Goal: Information Seeking & Learning: Find contact information

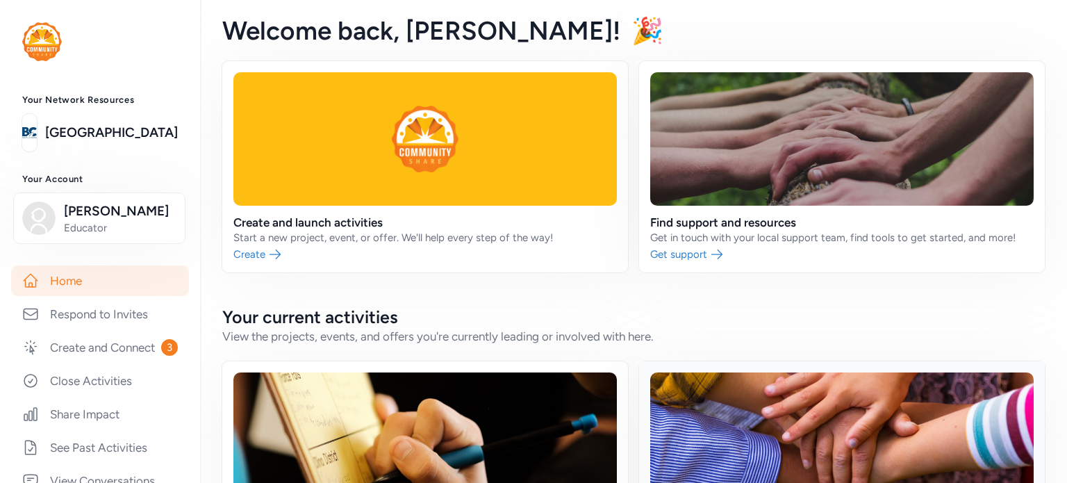
scroll to position [208, 0]
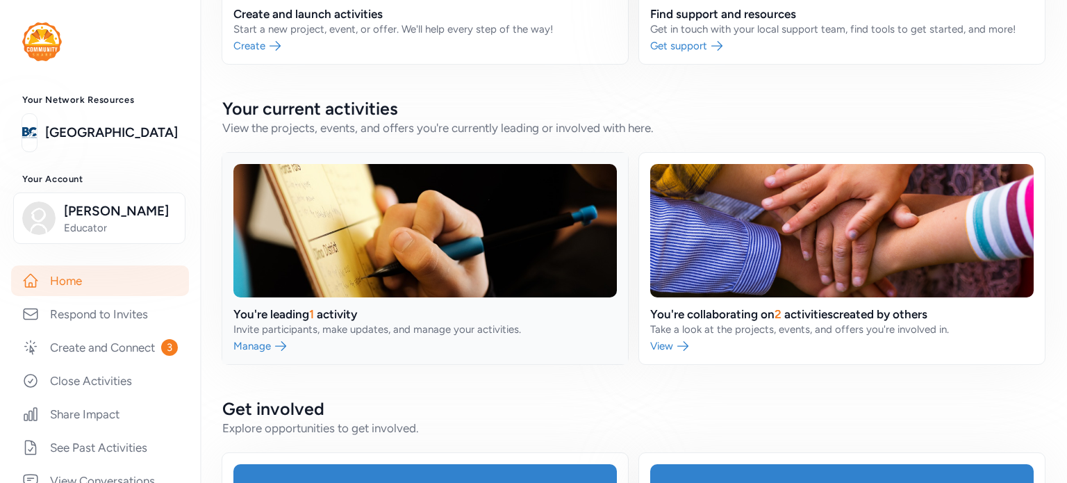
click at [278, 338] on link at bounding box center [425, 258] width 406 height 211
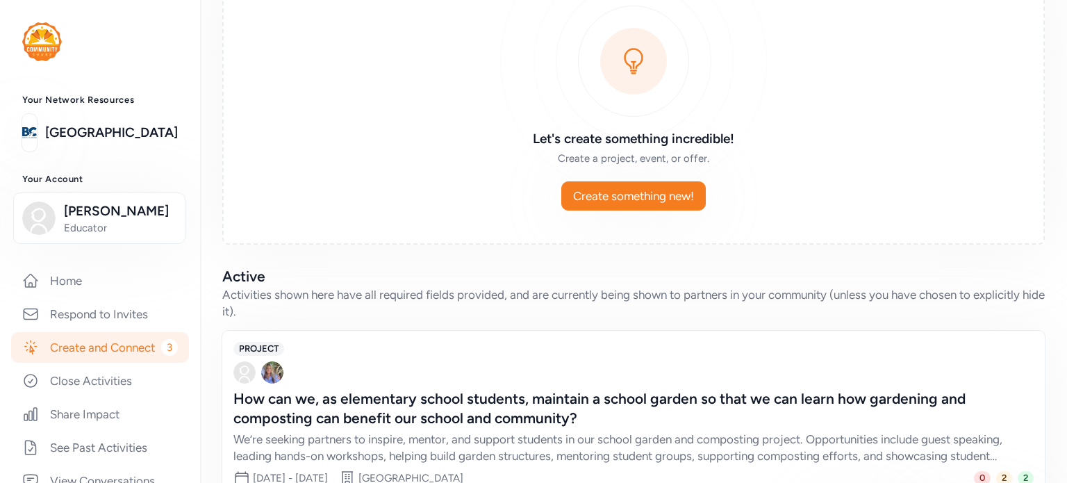
scroll to position [203, 0]
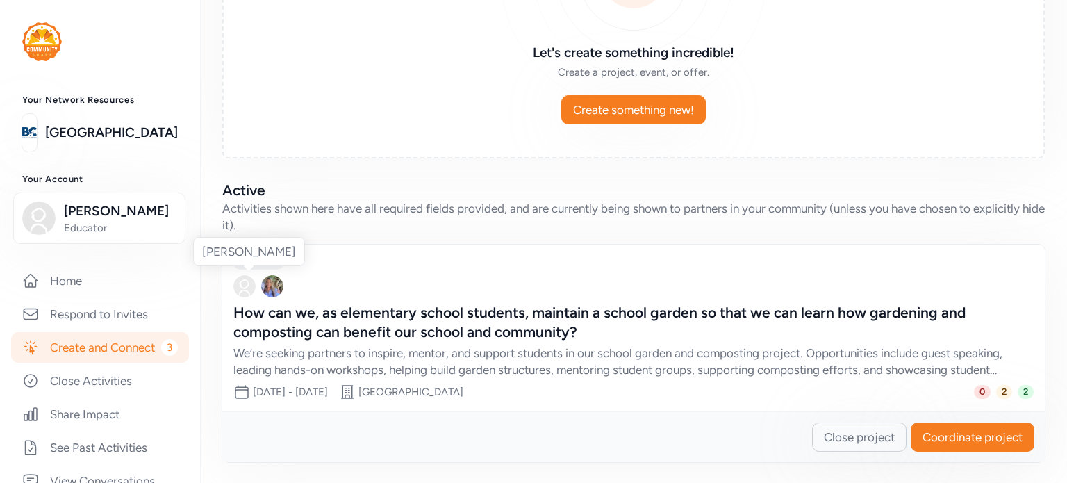
click at [238, 284] on img at bounding box center [244, 286] width 22 height 22
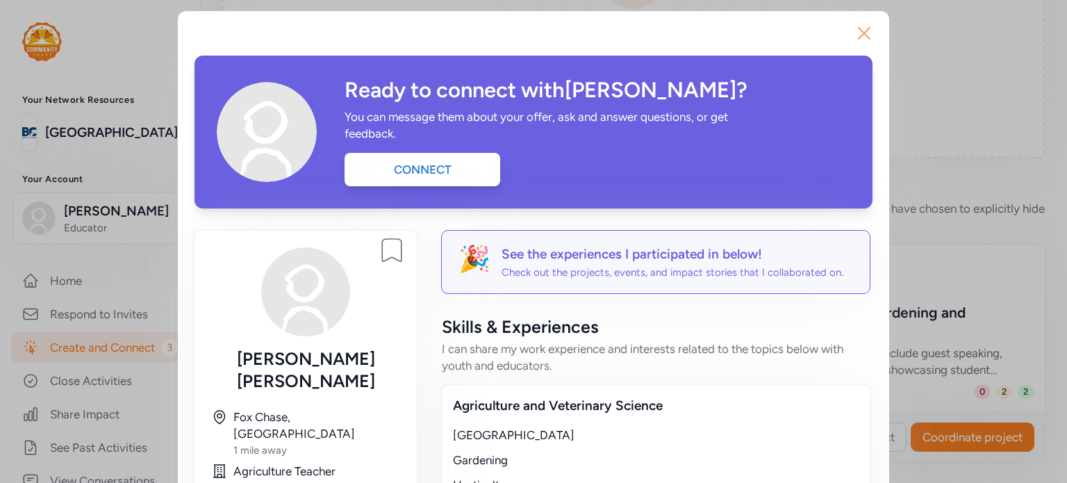
click at [859, 31] on icon "button" at bounding box center [864, 33] width 11 height 11
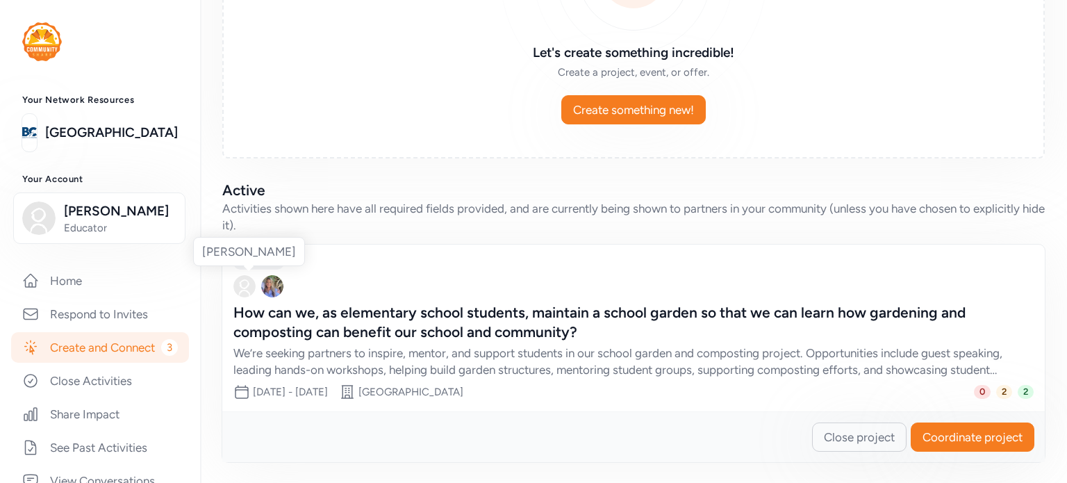
click at [239, 284] on img at bounding box center [244, 286] width 22 height 22
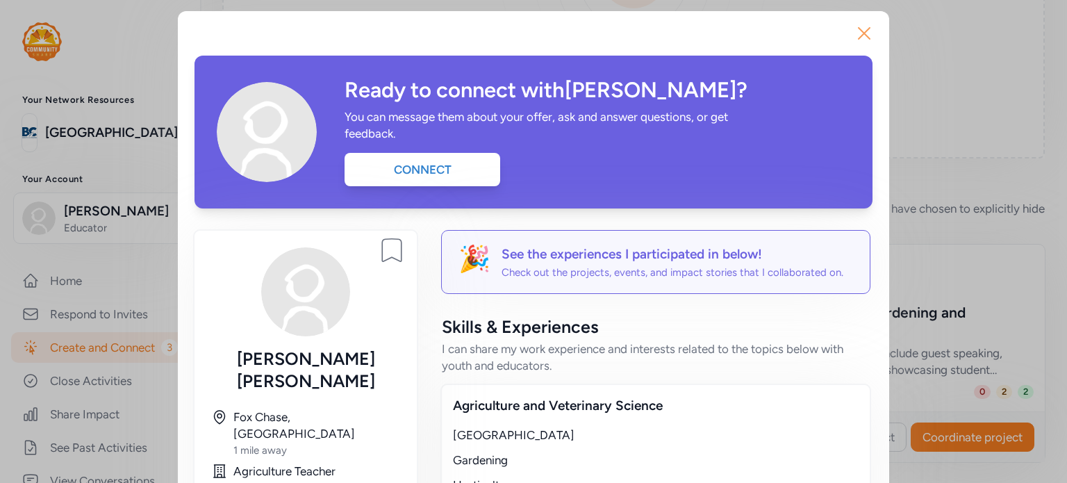
click at [857, 38] on icon "button" at bounding box center [864, 33] width 22 height 22
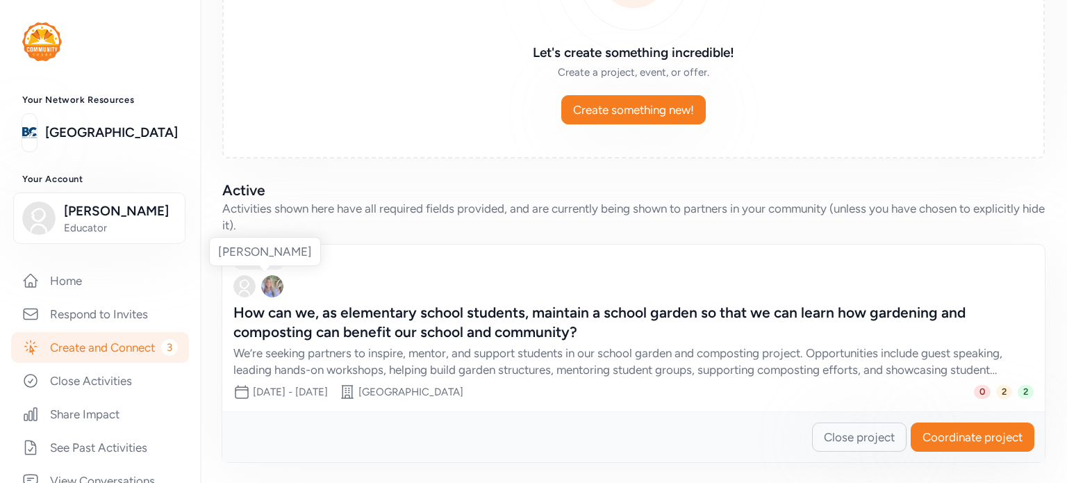
click at [272, 284] on img at bounding box center [272, 286] width 22 height 22
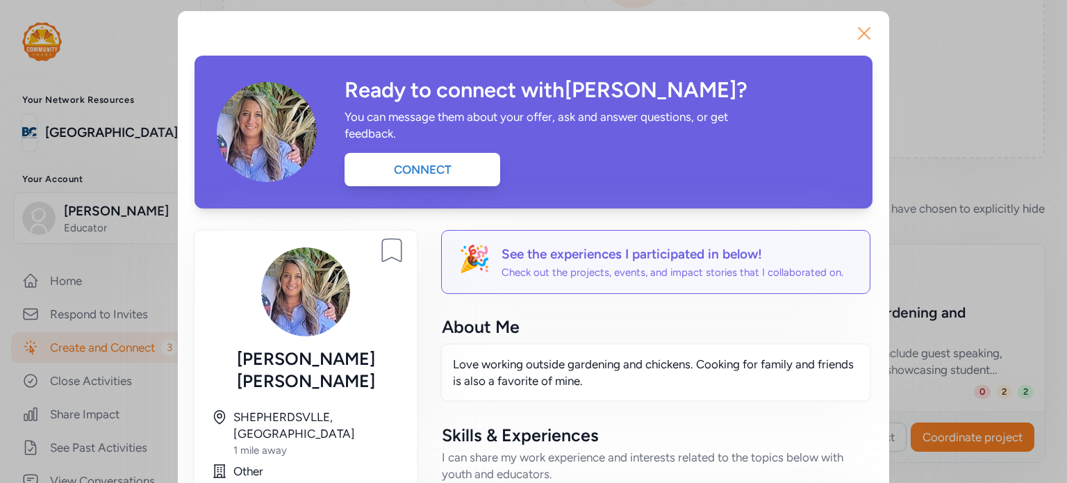
click at [853, 33] on icon "button" at bounding box center [864, 33] width 22 height 22
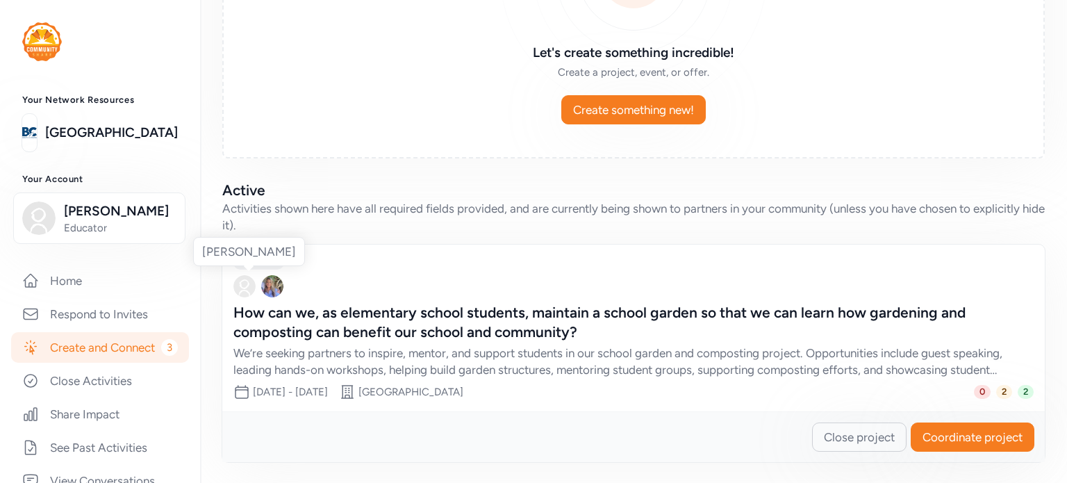
click at [241, 286] on img at bounding box center [244, 286] width 22 height 22
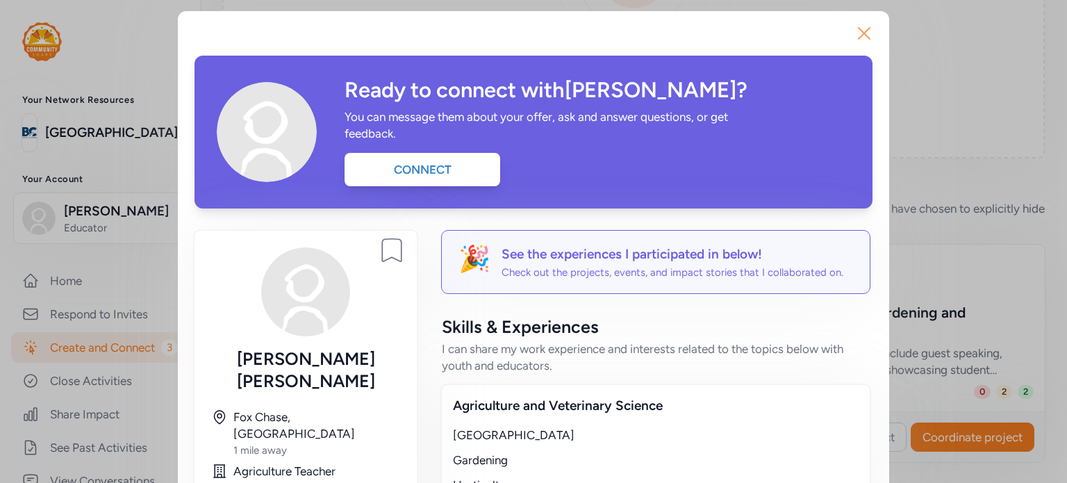
click at [866, 33] on icon "button" at bounding box center [864, 33] width 22 height 22
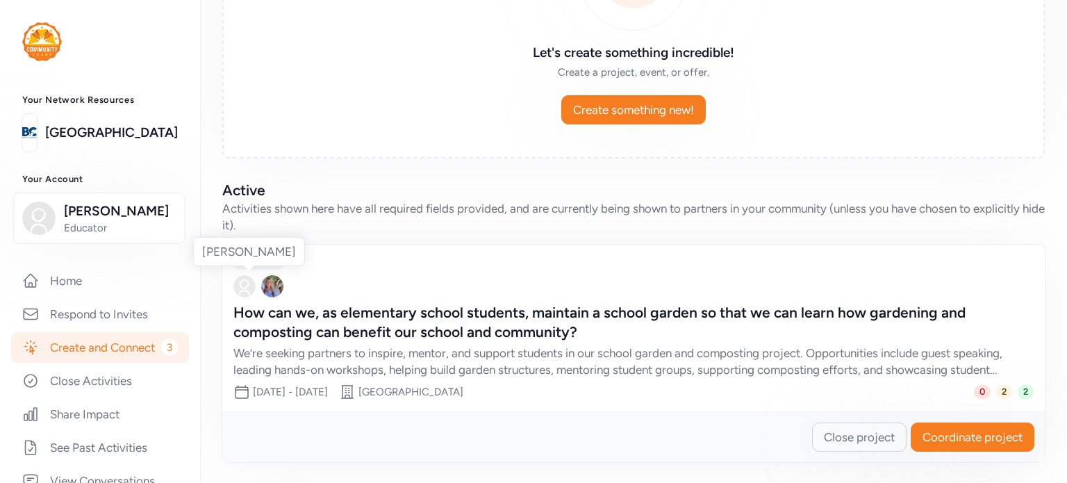
click at [245, 289] on img at bounding box center [244, 286] width 22 height 22
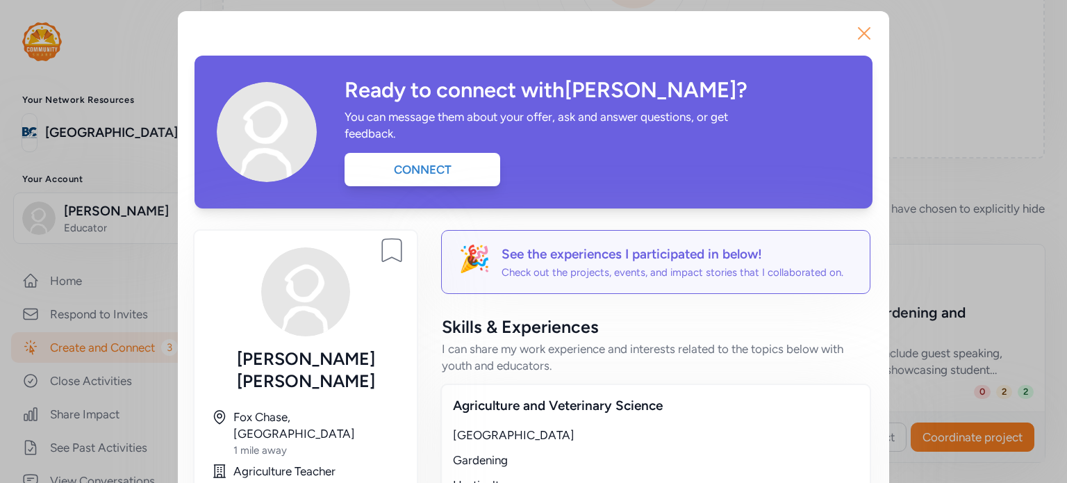
click at [859, 31] on icon "button" at bounding box center [864, 33] width 22 height 22
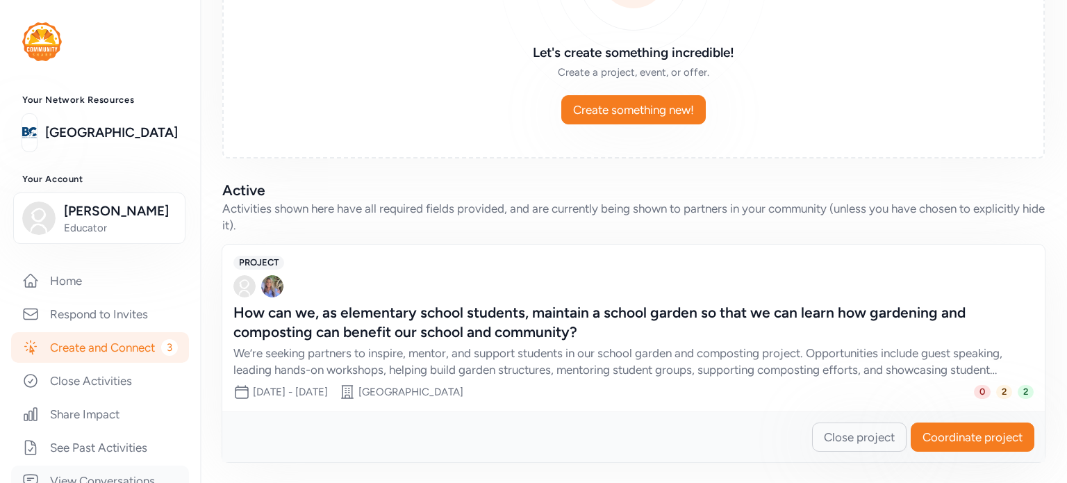
scroll to position [208, 0]
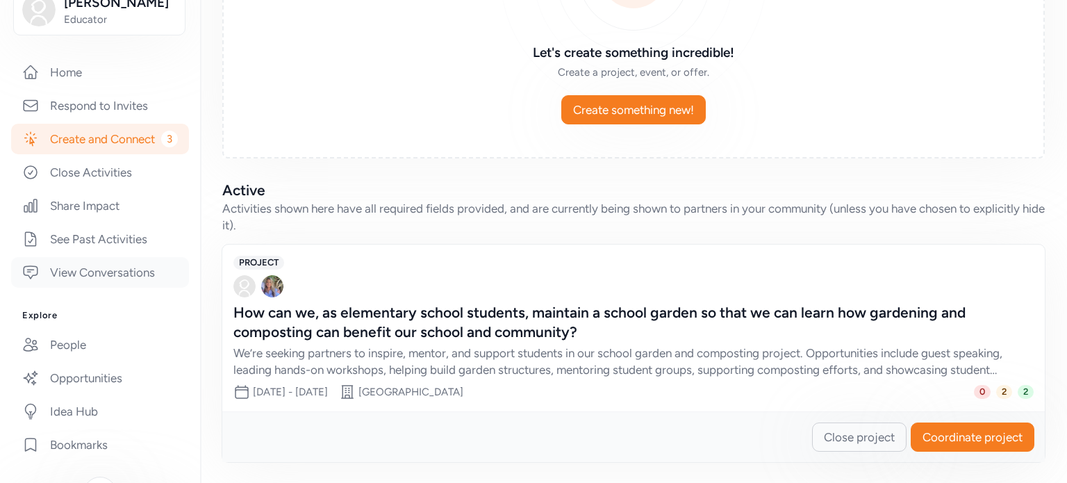
click at [80, 283] on link "View Conversations" at bounding box center [100, 272] width 178 height 31
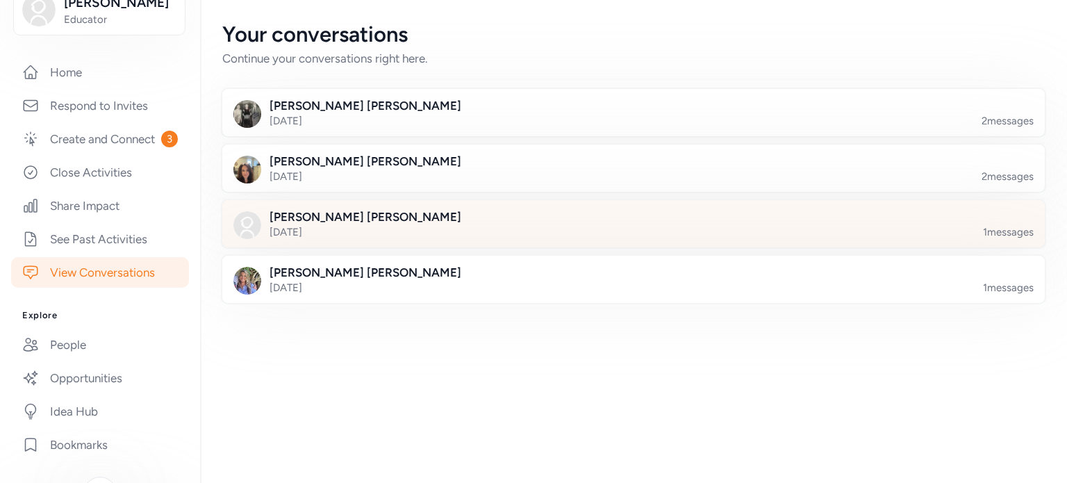
click at [340, 224] on div at bounding box center [644, 231] width 823 height 47
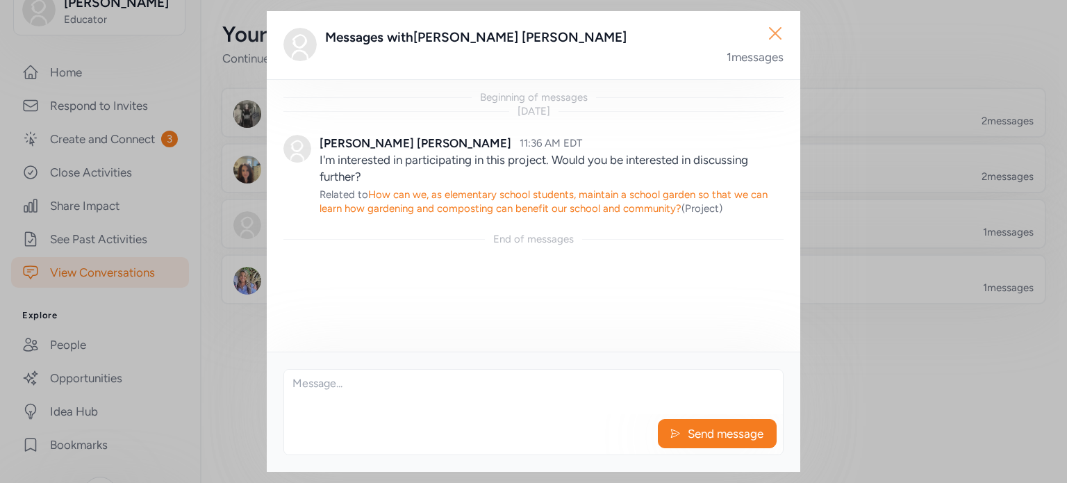
click at [775, 31] on icon "button" at bounding box center [775, 33] width 22 height 22
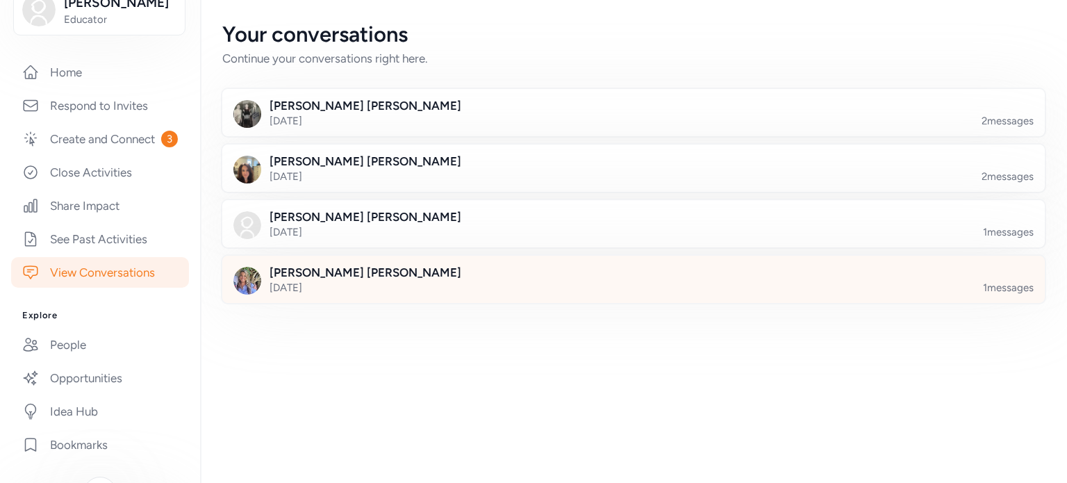
click at [467, 283] on div at bounding box center [644, 287] width 823 height 47
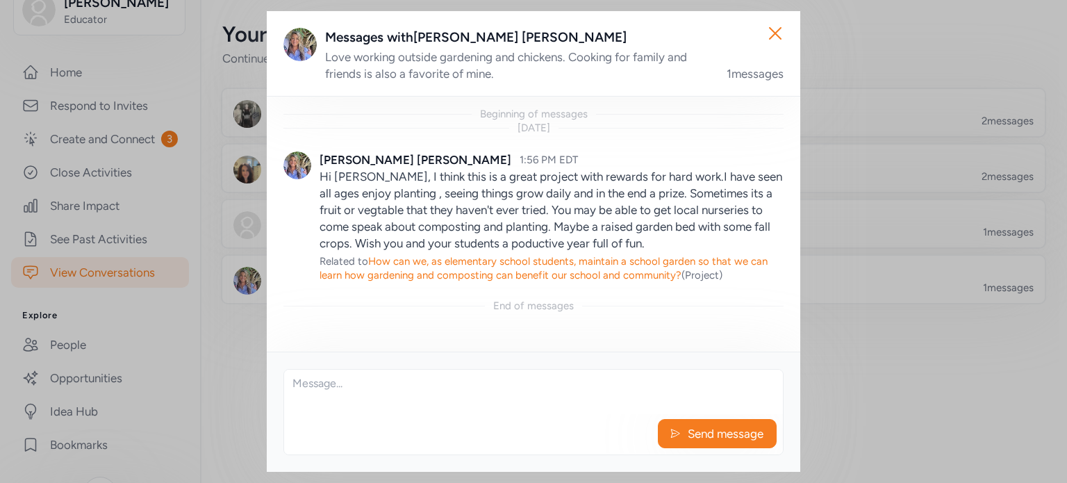
click at [372, 41] on div "Messages with [PERSON_NAME]" at bounding box center [554, 37] width 459 height 19
click at [782, 41] on icon "button" at bounding box center [775, 33] width 22 height 22
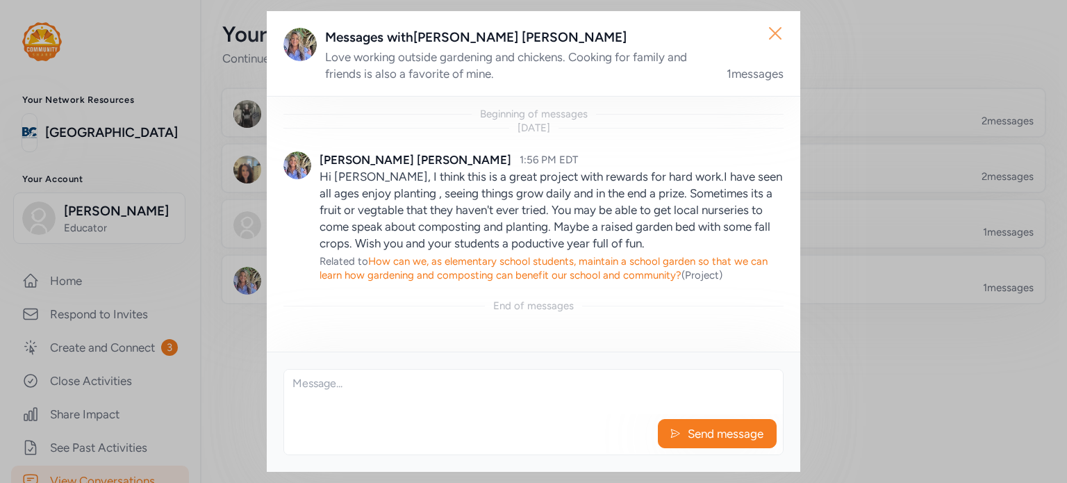
click at [771, 31] on icon "button" at bounding box center [775, 33] width 22 height 22
click at [771, 34] on icon "button" at bounding box center [775, 33] width 22 height 22
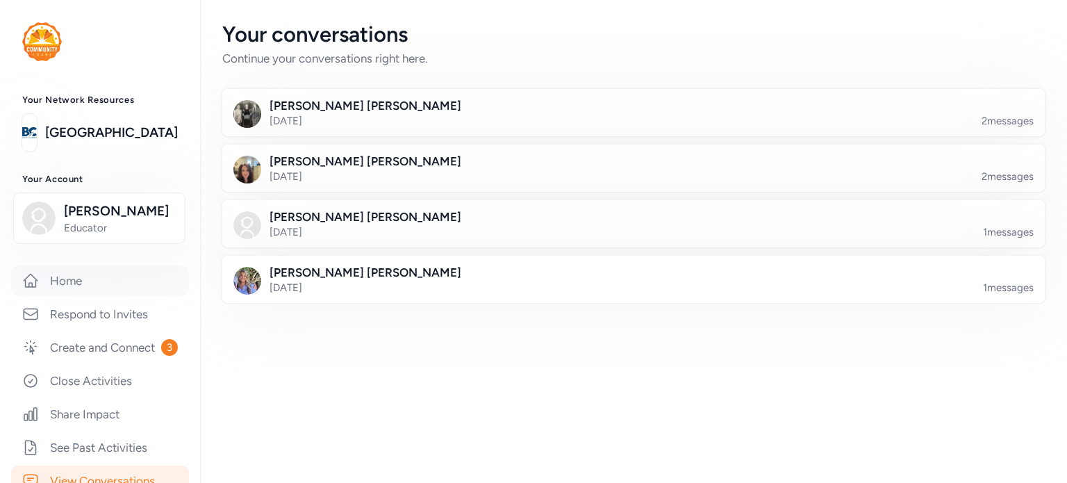
click at [64, 281] on link "Home" at bounding box center [100, 280] width 178 height 31
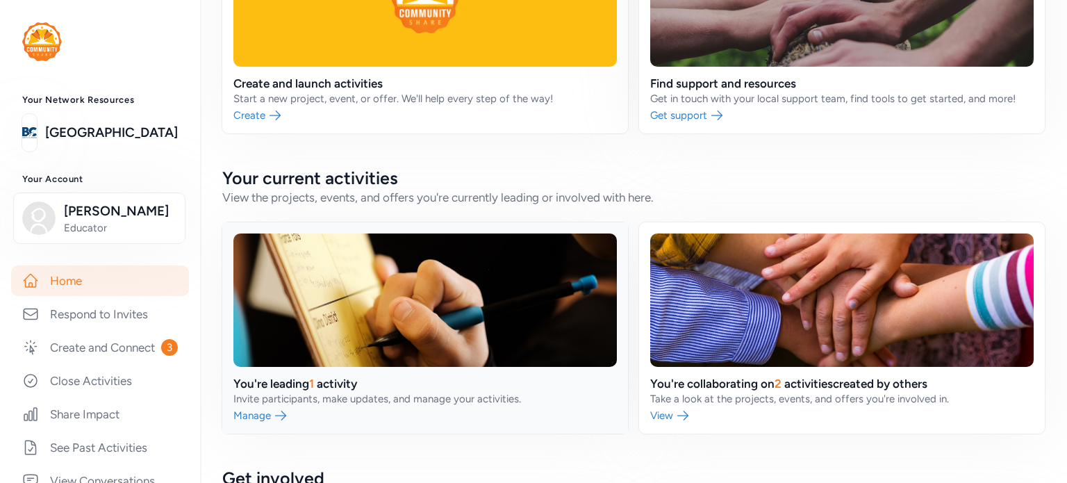
scroll to position [208, 0]
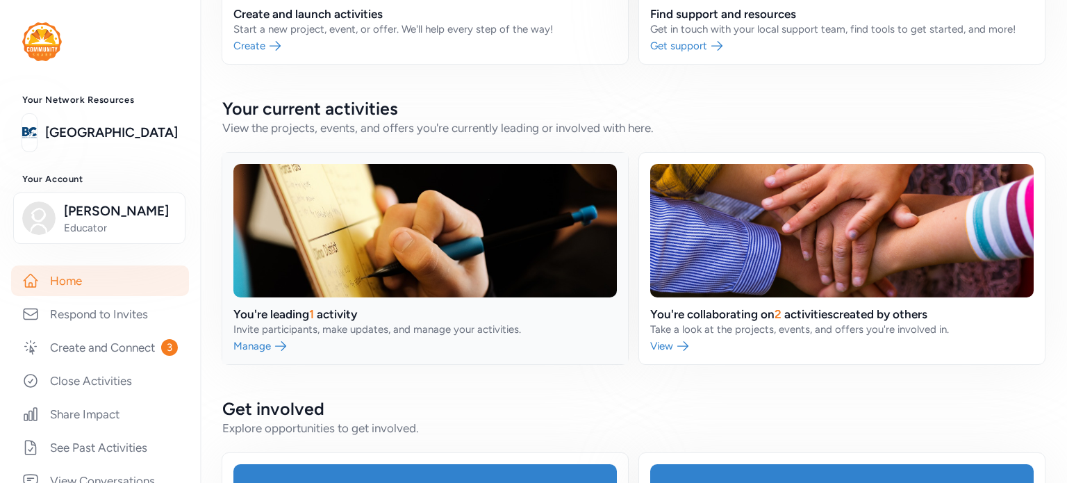
click at [260, 344] on link at bounding box center [425, 258] width 406 height 211
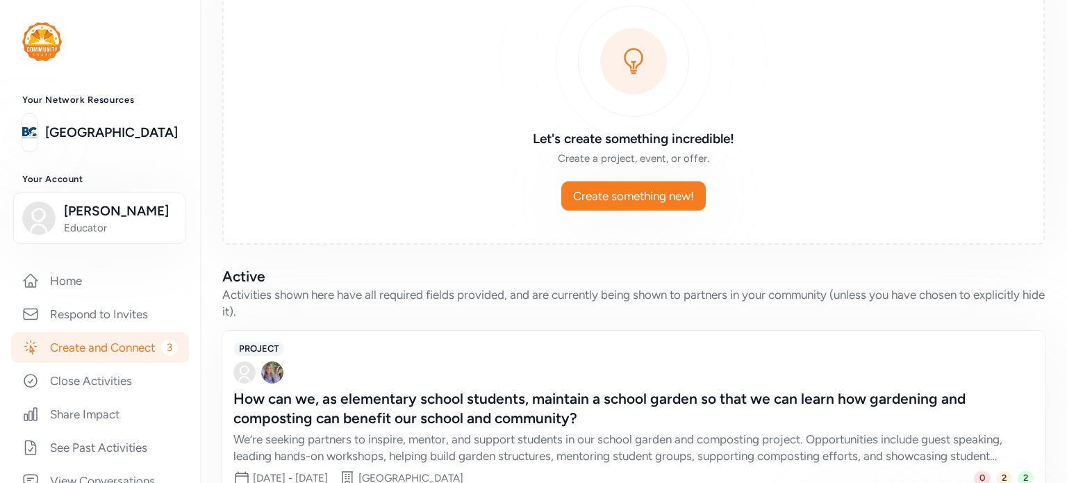
scroll to position [203, 0]
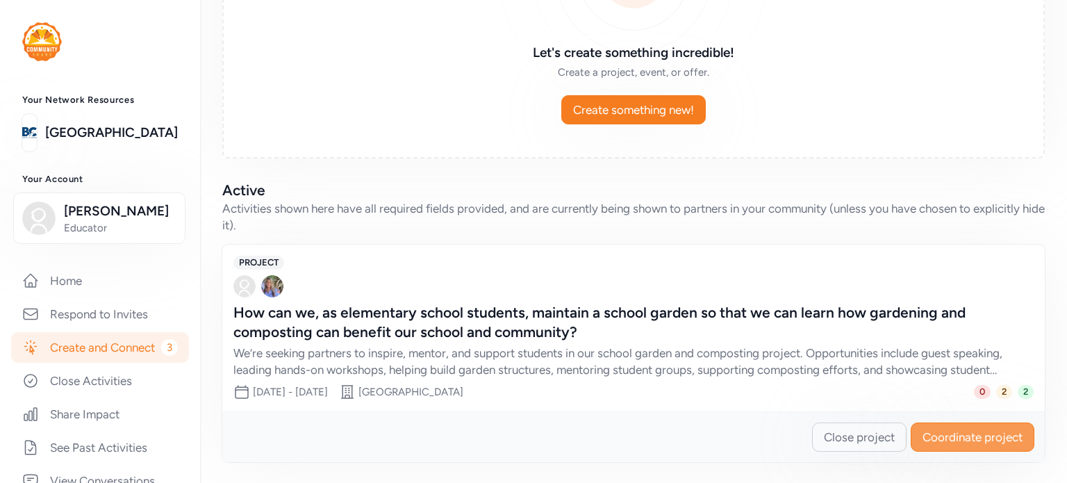
click at [949, 434] on span "Coordinate project" at bounding box center [973, 437] width 100 height 17
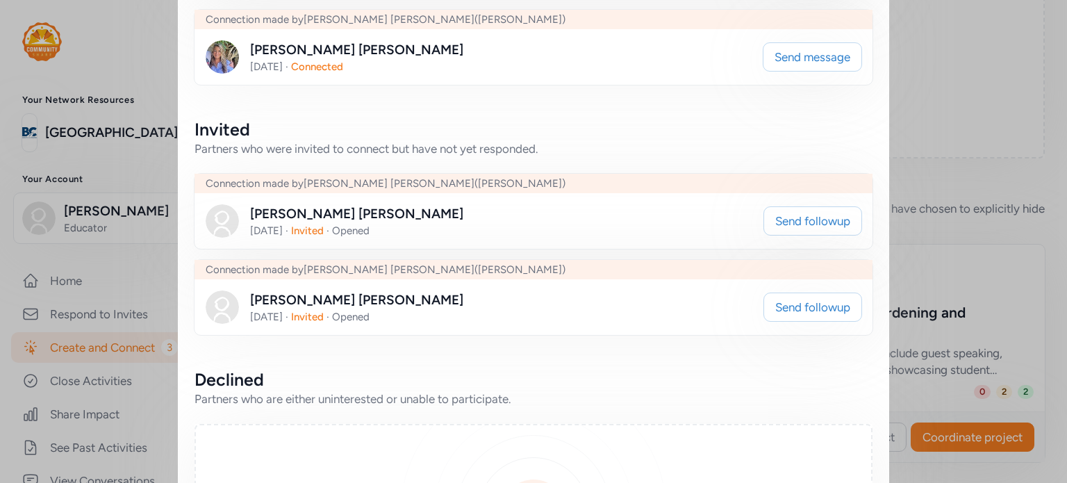
scroll to position [69, 0]
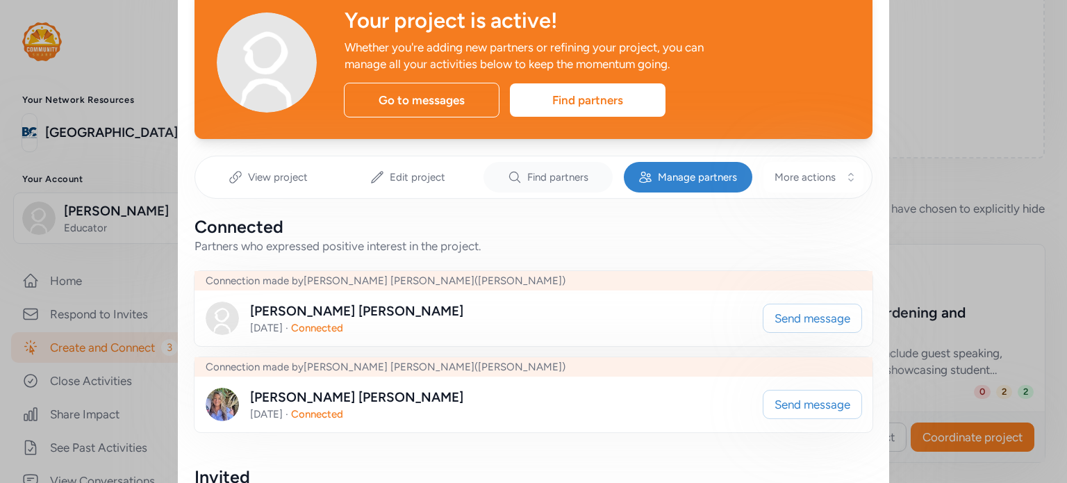
click at [561, 174] on span "Find partners" at bounding box center [557, 177] width 61 height 14
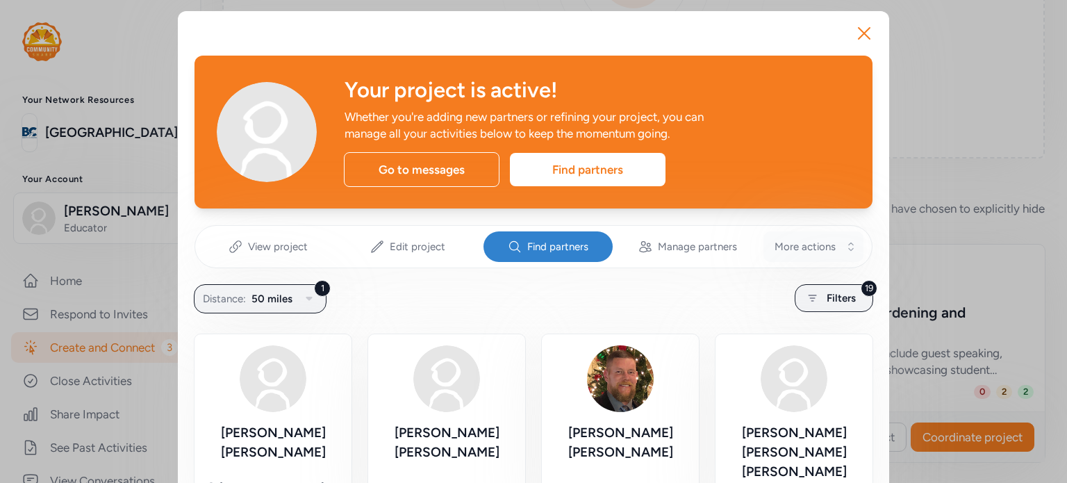
click at [766, 242] on button "More actions" at bounding box center [814, 246] width 100 height 31
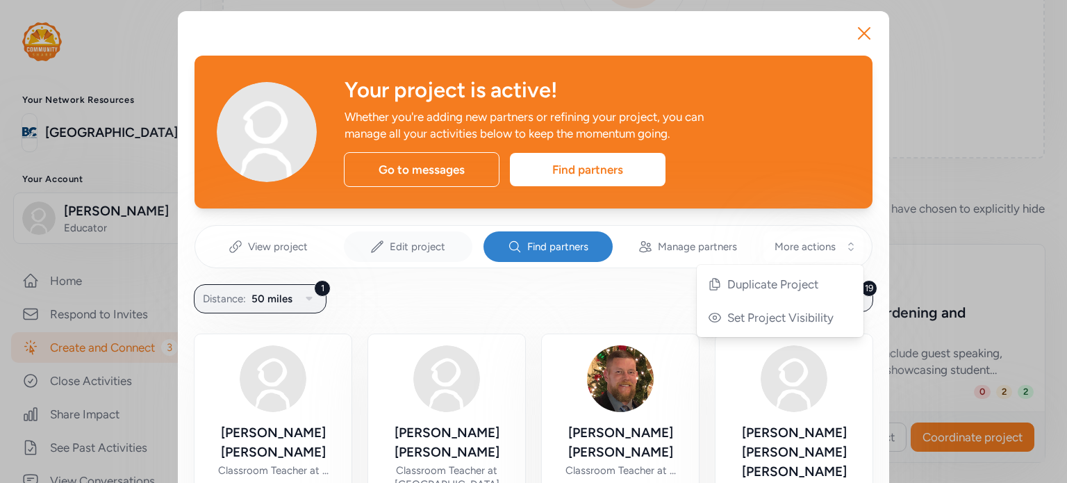
click at [397, 250] on span "Edit project" at bounding box center [418, 247] width 56 height 14
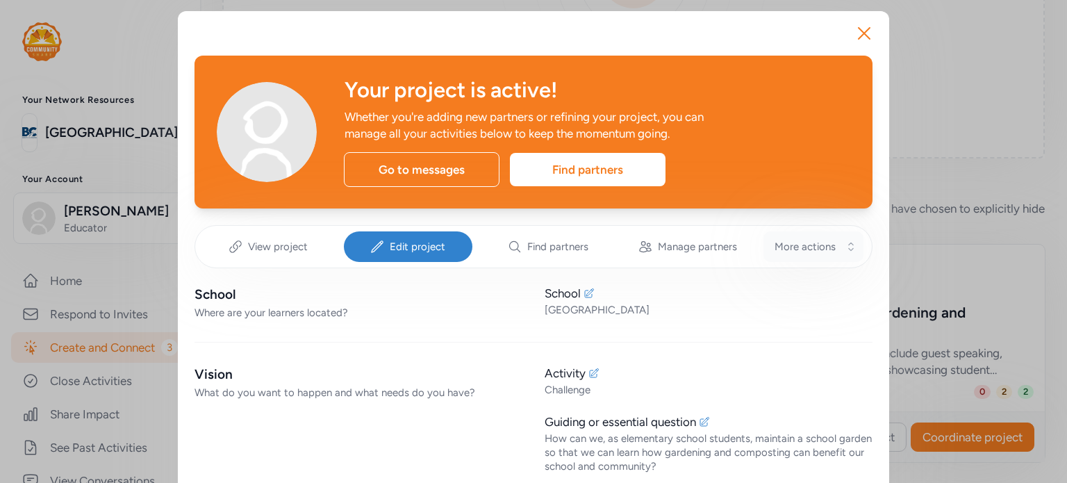
click at [809, 248] on span "More actions" at bounding box center [805, 247] width 61 height 14
click at [821, 106] on div "Your project is active! Whether you're adding new partners or refining your pro…" at bounding box center [598, 132] width 506 height 108
click at [222, 319] on div "Where are your learners located?" at bounding box center [359, 313] width 328 height 14
click at [862, 31] on icon "button" at bounding box center [864, 33] width 22 height 22
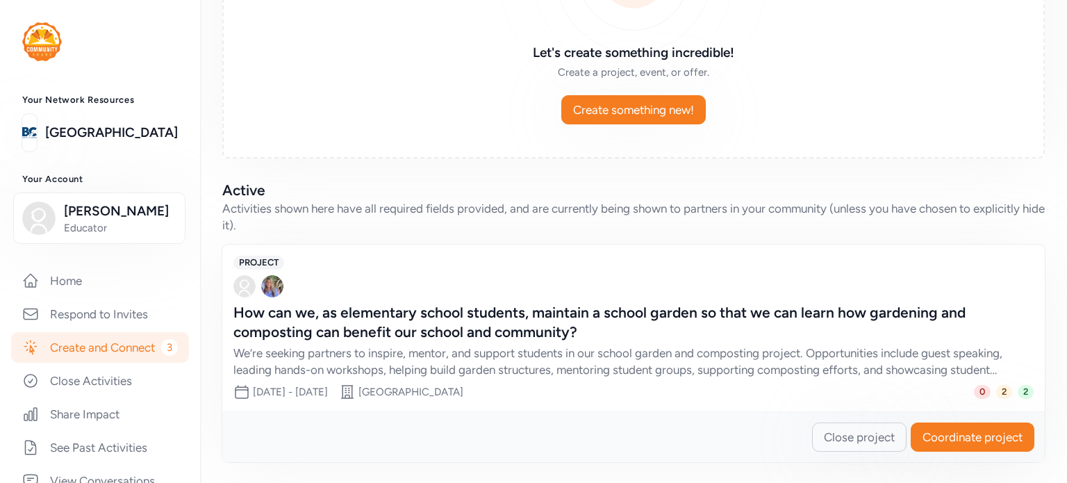
click at [161, 356] on span "3" at bounding box center [169, 347] width 17 height 17
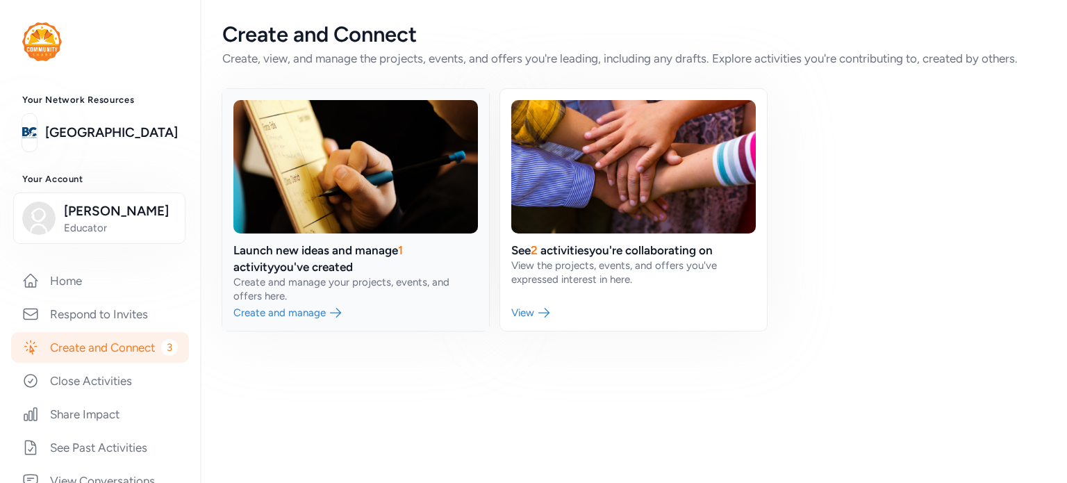
click at [298, 308] on link at bounding box center [355, 210] width 267 height 242
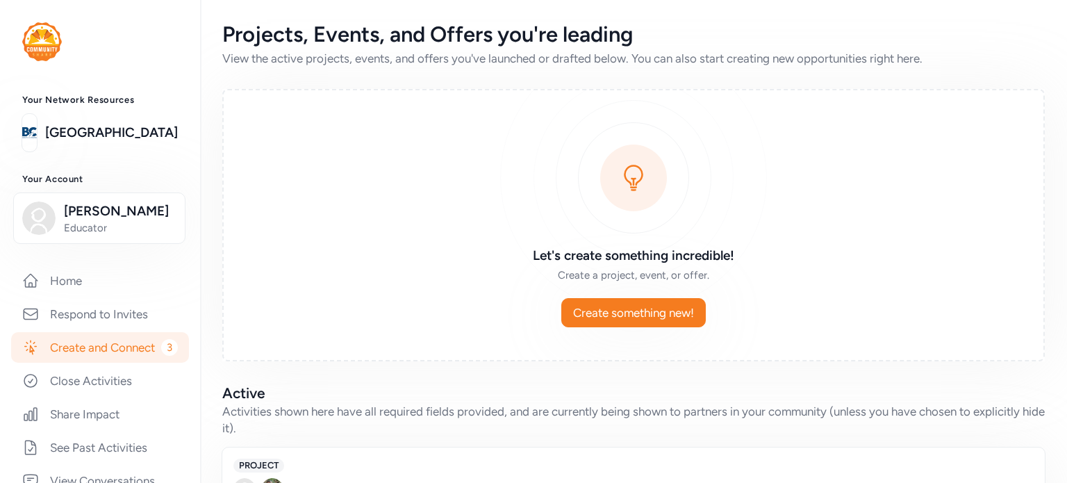
scroll to position [203, 0]
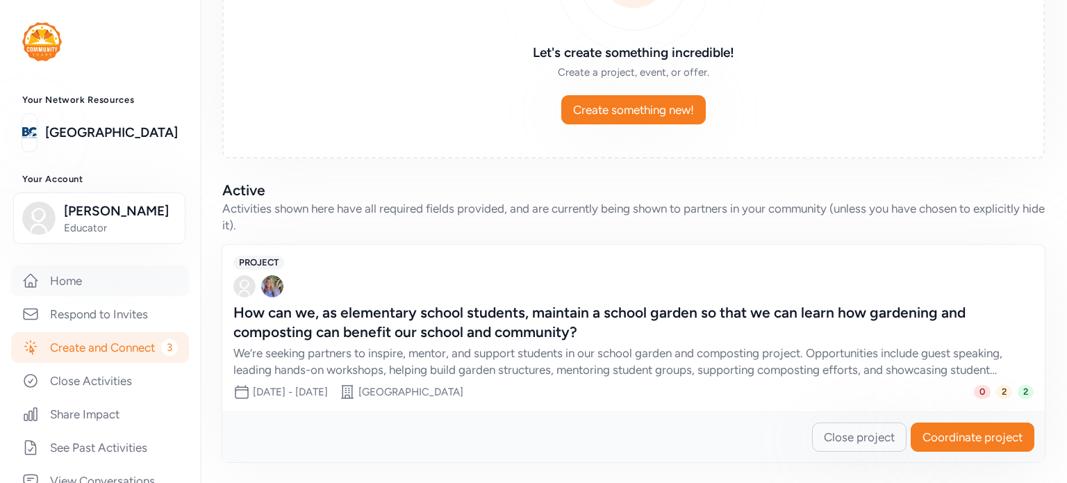
click at [84, 280] on link "Home" at bounding box center [100, 280] width 178 height 31
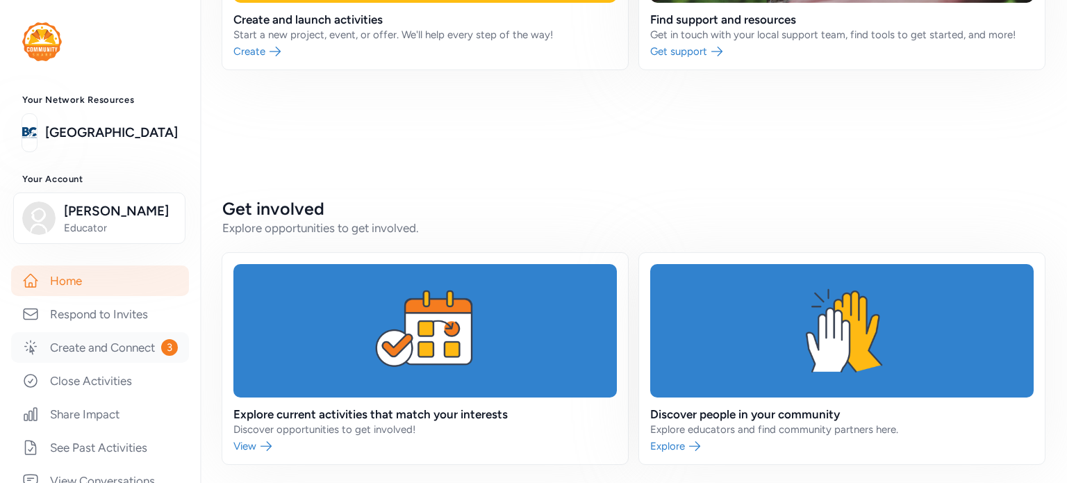
scroll to position [278, 0]
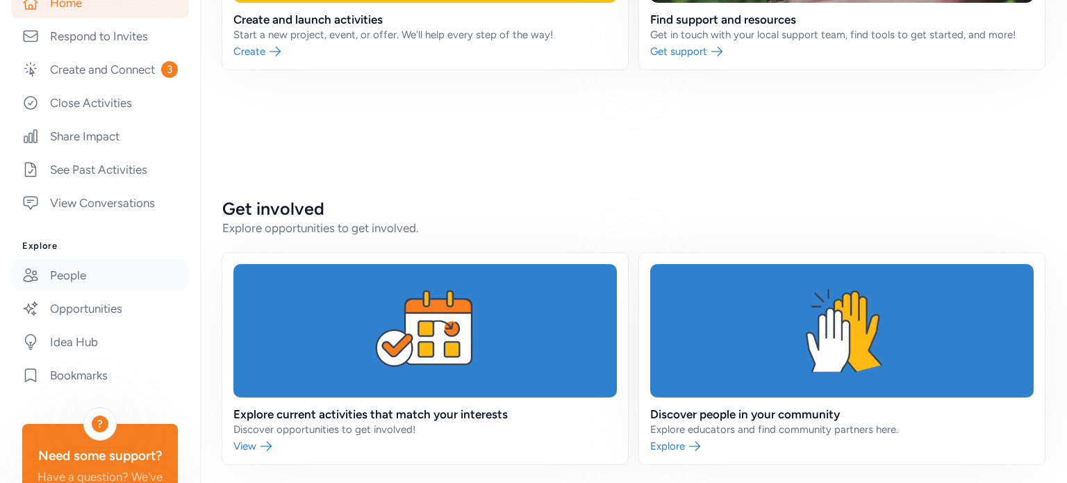
click at [82, 290] on link "People" at bounding box center [100, 275] width 178 height 31
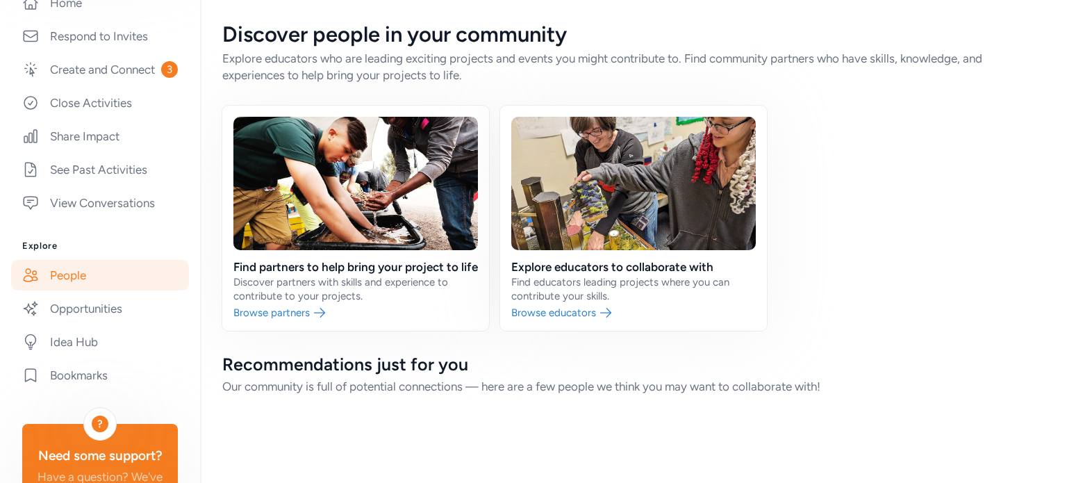
scroll to position [3, 0]
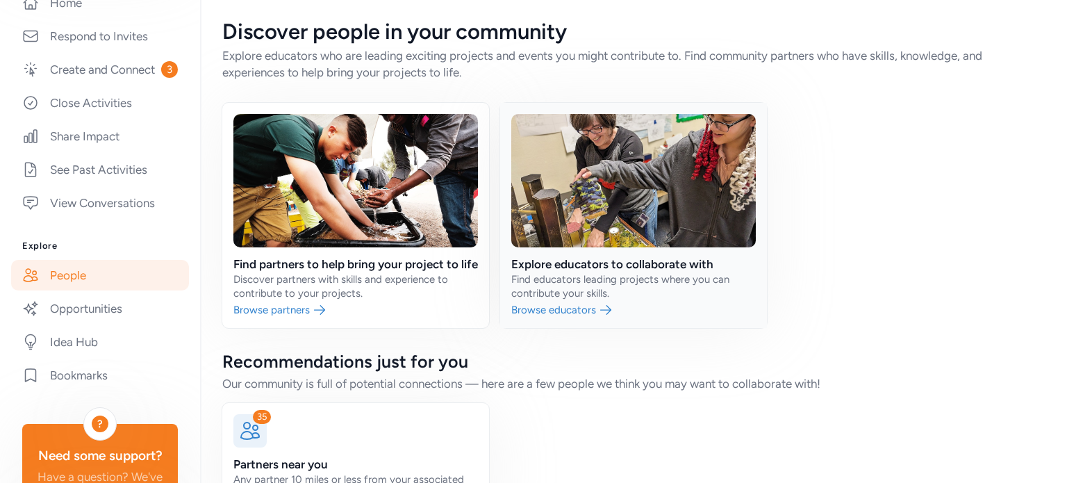
click at [585, 326] on link at bounding box center [633, 215] width 267 height 225
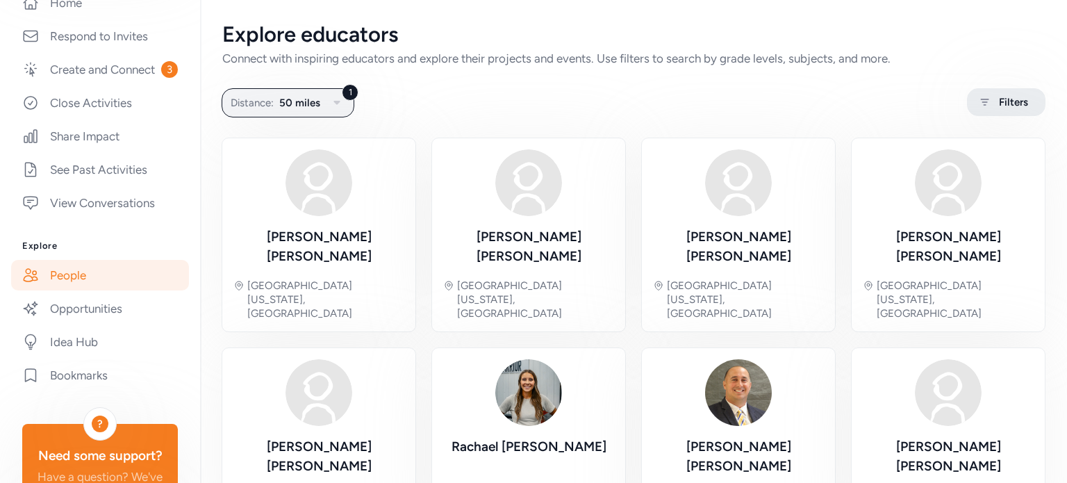
click at [994, 93] on div "Filters" at bounding box center [1006, 102] width 79 height 28
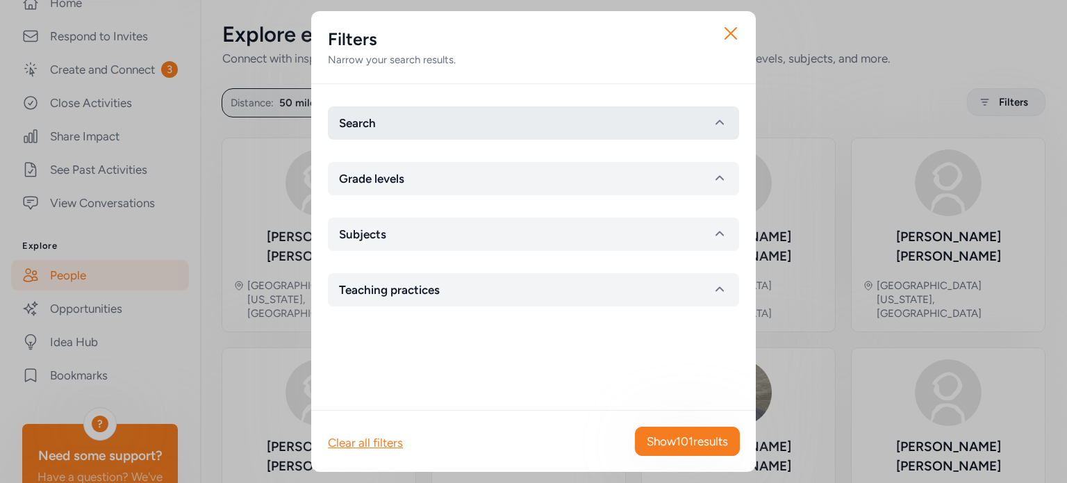
click at [491, 127] on button "Search" at bounding box center [533, 122] width 411 height 33
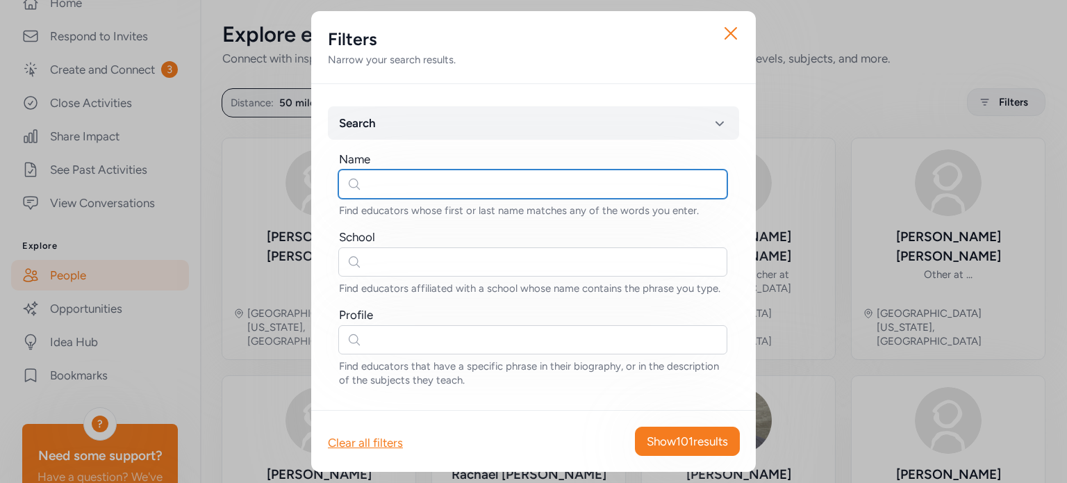
click at [445, 187] on input "text" at bounding box center [532, 184] width 389 height 29
type input "m"
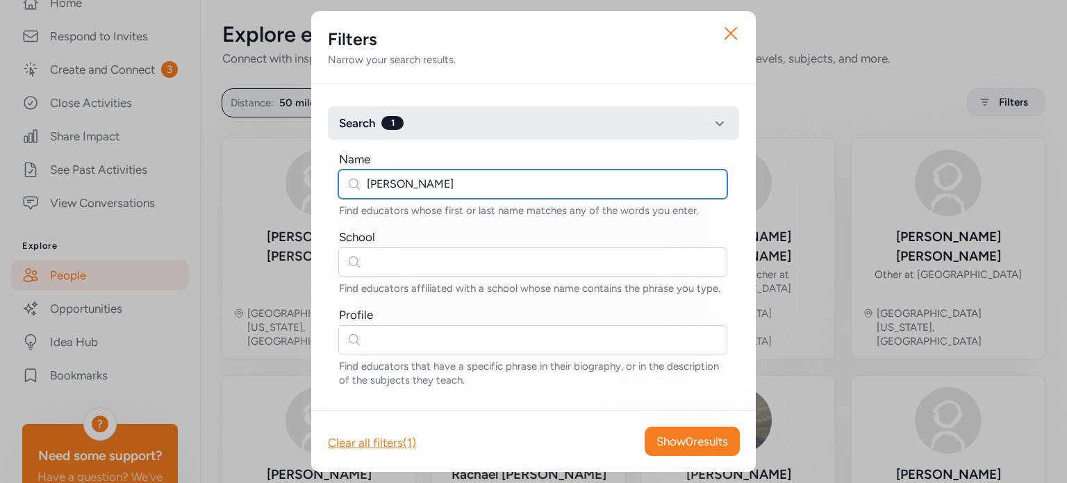
type input "[PERSON_NAME]"
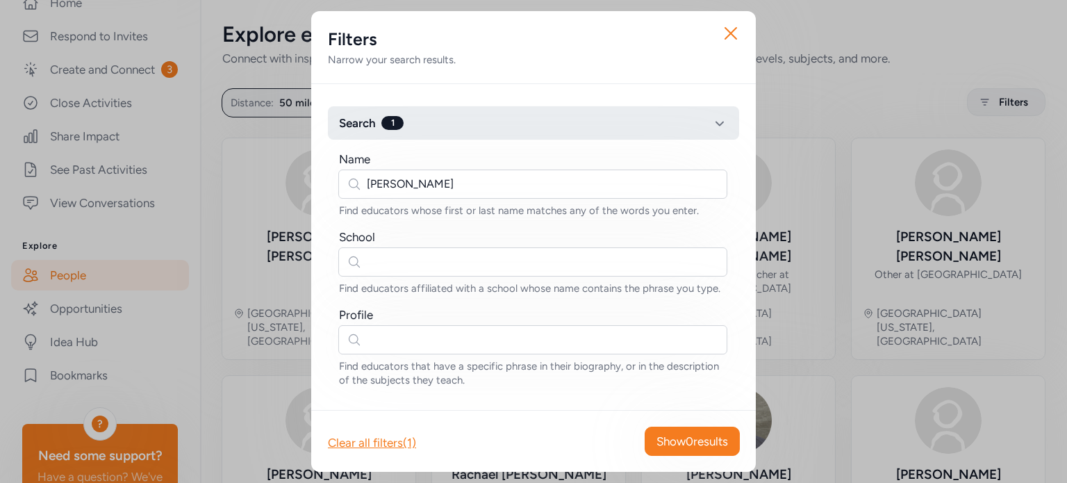
click at [368, 122] on span "Search" at bounding box center [357, 123] width 37 height 17
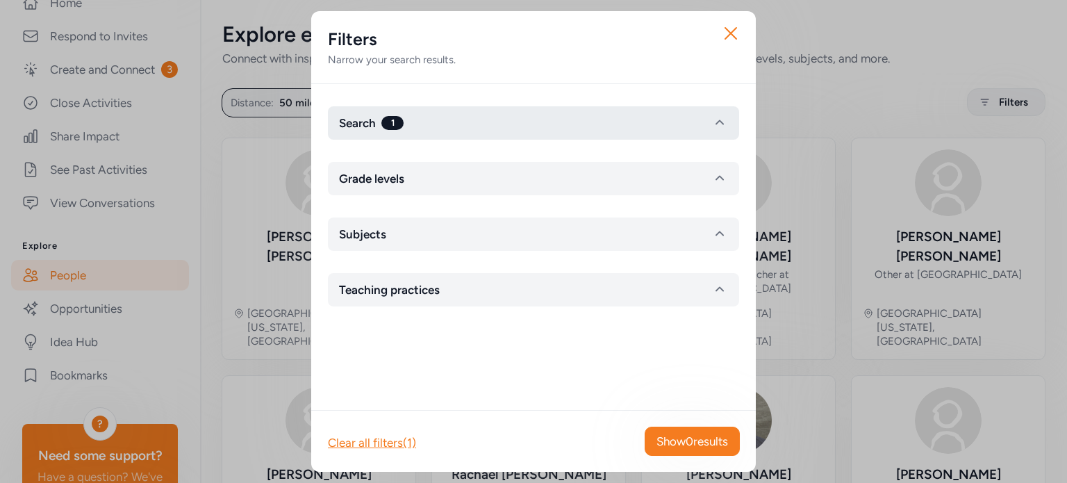
click at [497, 113] on button "Search 1" at bounding box center [533, 122] width 411 height 33
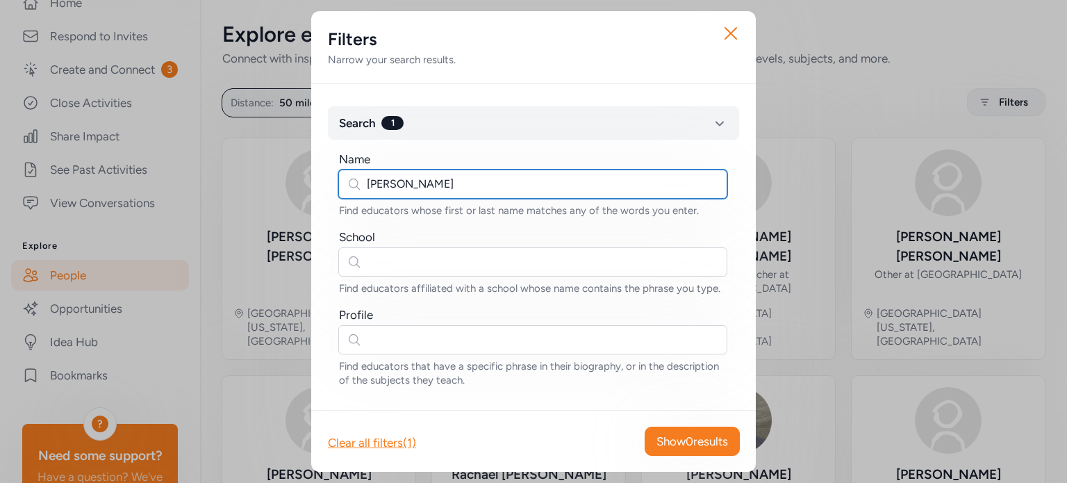
drag, startPoint x: 433, startPoint y: 190, endPoint x: 183, endPoint y: 172, distance: 250.1
click at [183, 172] on div "Close Filters Narrow your search results. Search 1 Name [PERSON_NAME] Find educ…" at bounding box center [533, 241] width 1067 height 483
type input "[PERSON_NAME]"
drag, startPoint x: 429, startPoint y: 186, endPoint x: 144, endPoint y: 193, distance: 285.0
click at [144, 193] on div "Close Filters Narrow your search results. Search 1 Name [PERSON_NAME] Find educ…" at bounding box center [533, 241] width 1067 height 483
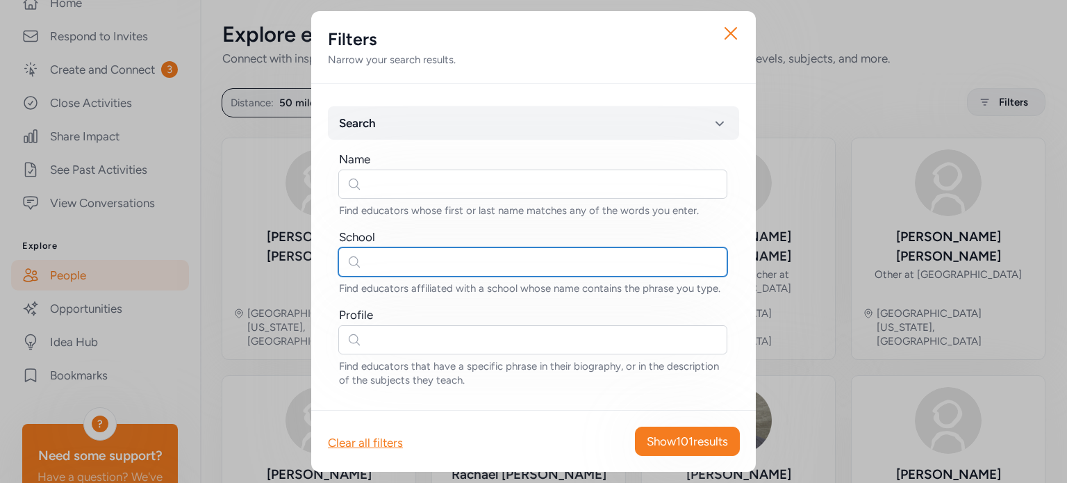
click at [422, 269] on input "text" at bounding box center [532, 261] width 389 height 29
type input "freedom elementary"
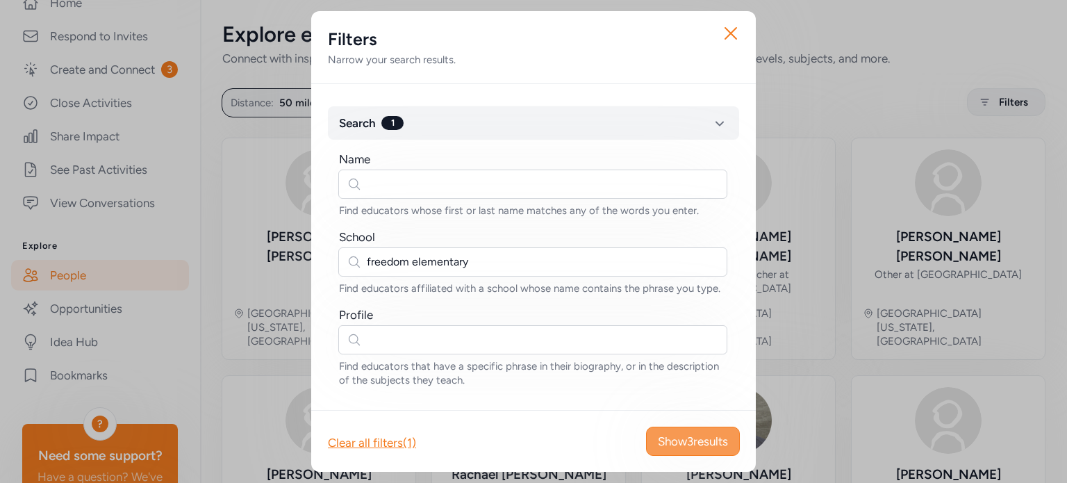
click at [673, 433] on span "Show 3 results" at bounding box center [693, 441] width 70 height 17
